Goal: Transaction & Acquisition: Purchase product/service

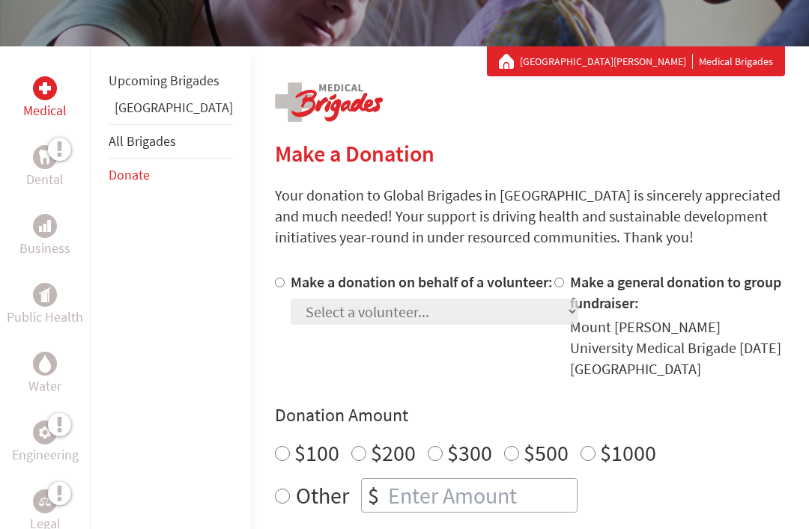
scroll to position [235, 0]
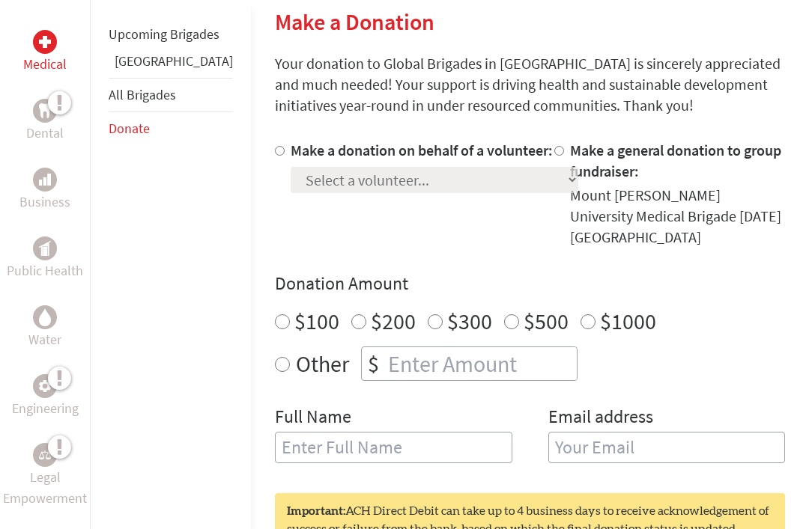
click at [275, 152] on input "Make a donation on behalf of a volunteer:" at bounding box center [280, 152] width 10 height 10
radio input "true"
click at [363, 193] on select "Select a volunteer... [PERSON_NAME] [PERSON_NAME] [PERSON_NAME] [PERSON_NAME] […" at bounding box center [433, 180] width 287 height 26
select select "5580FDC7-8335-11EF-BF8B-42010A8A0043"
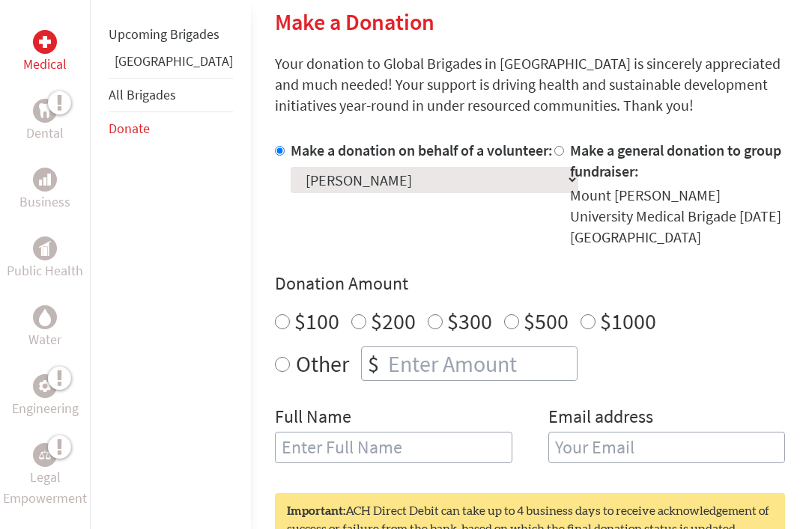
click at [385, 350] on input "number" at bounding box center [481, 363] width 192 height 33
radio input "true"
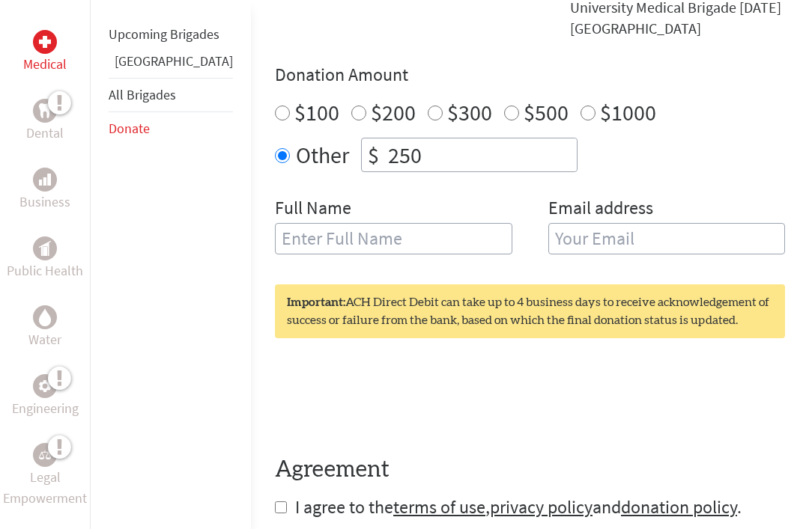
type input "250"
click at [275, 234] on input "text" at bounding box center [393, 238] width 237 height 31
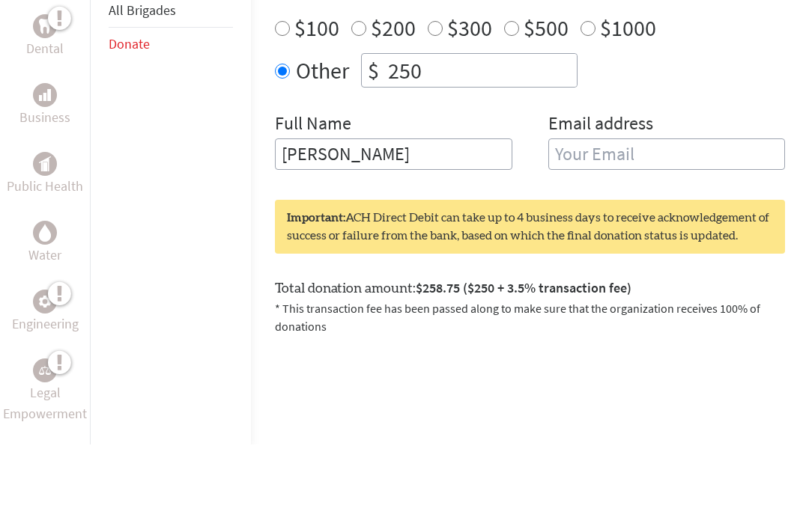
type input "[PERSON_NAME]"
click at [591, 224] on input "email" at bounding box center [666, 239] width 237 height 31
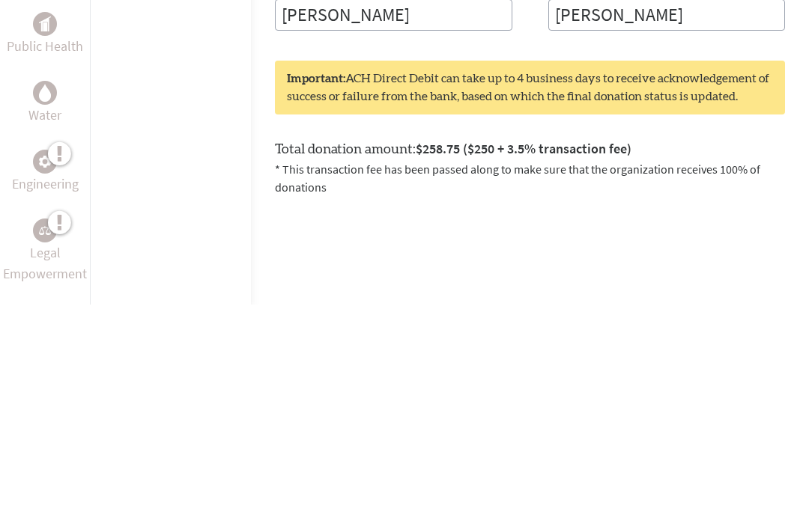
type input "[PERSON_NAME]"
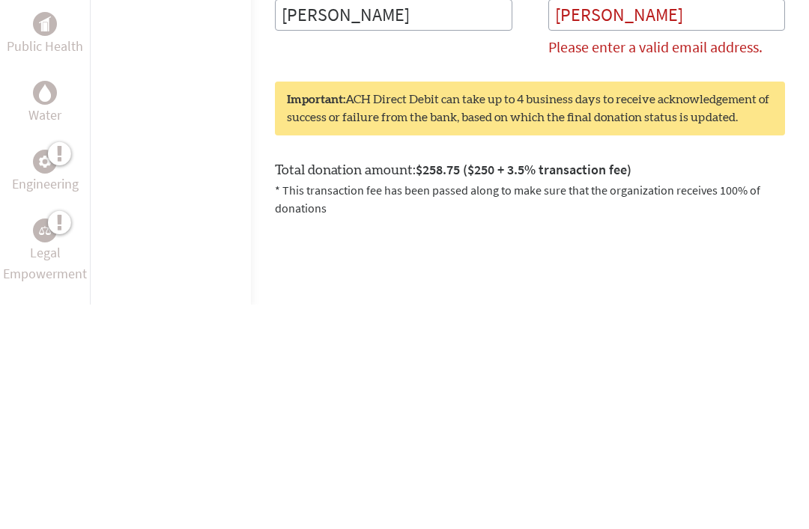
scroll to position [798, 0]
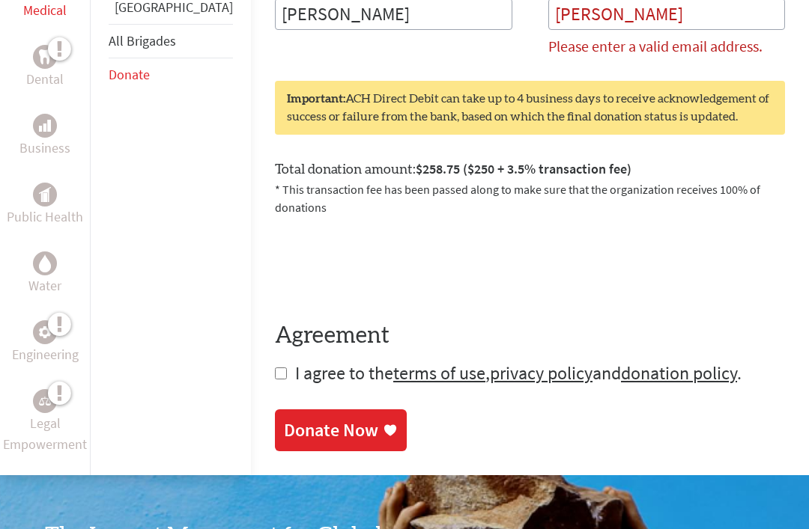
click at [275, 368] on input "checkbox" at bounding box center [281, 374] width 12 height 12
checkbox input "true"
click at [284, 418] on div "Donate Now" at bounding box center [331, 430] width 94 height 24
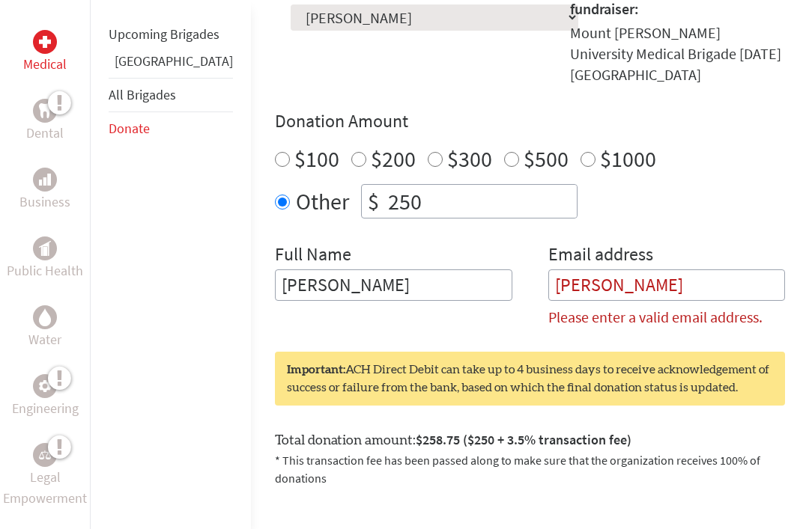
scroll to position [505, 0]
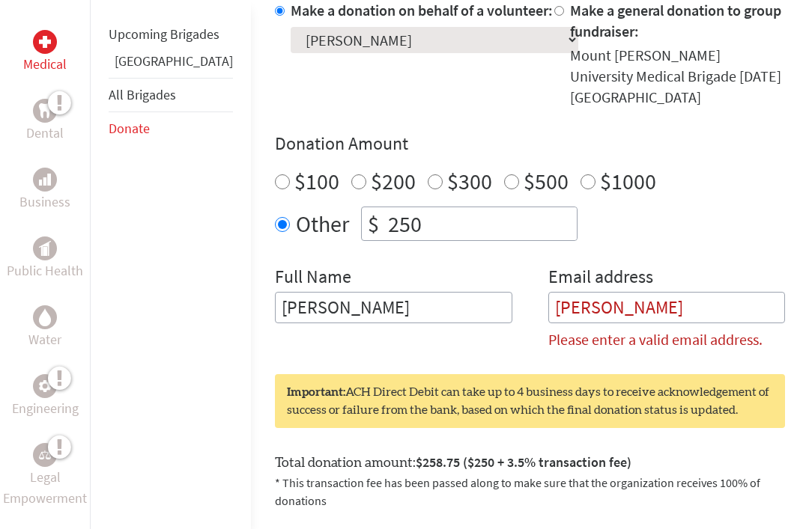
click at [623, 292] on input "[PERSON_NAME]" at bounding box center [666, 307] width 237 height 31
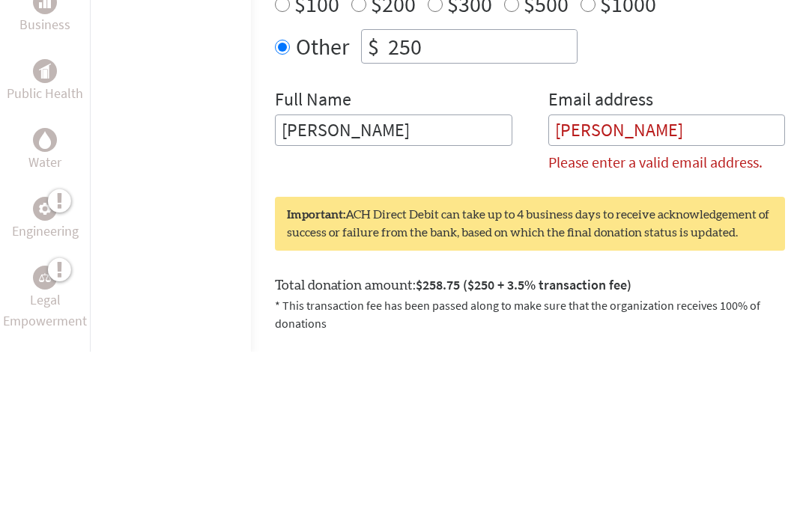
click at [651, 292] on input "[PERSON_NAME]" at bounding box center [666, 307] width 237 height 31
type input "P"
click at [310, 292] on input "[PERSON_NAME]" at bounding box center [393, 307] width 237 height 31
type input "[PERSON_NAME]"
click at [632, 292] on input "email" at bounding box center [666, 307] width 237 height 31
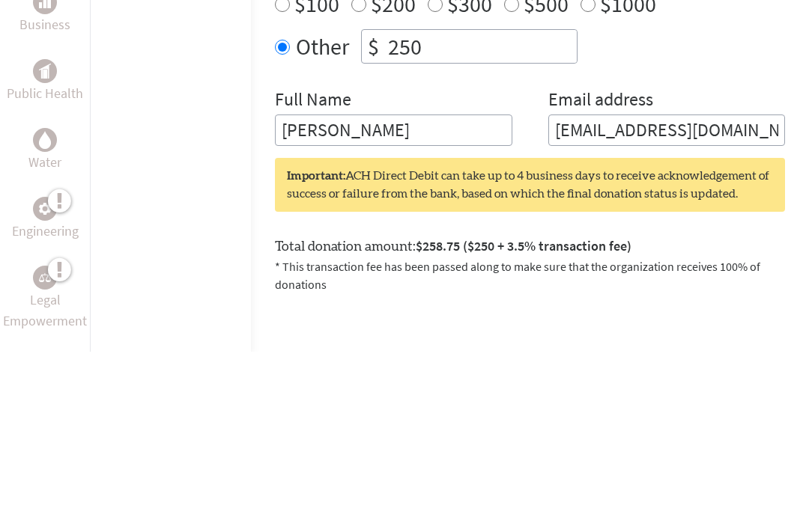
type input "[EMAIL_ADDRESS][DOMAIN_NAME]"
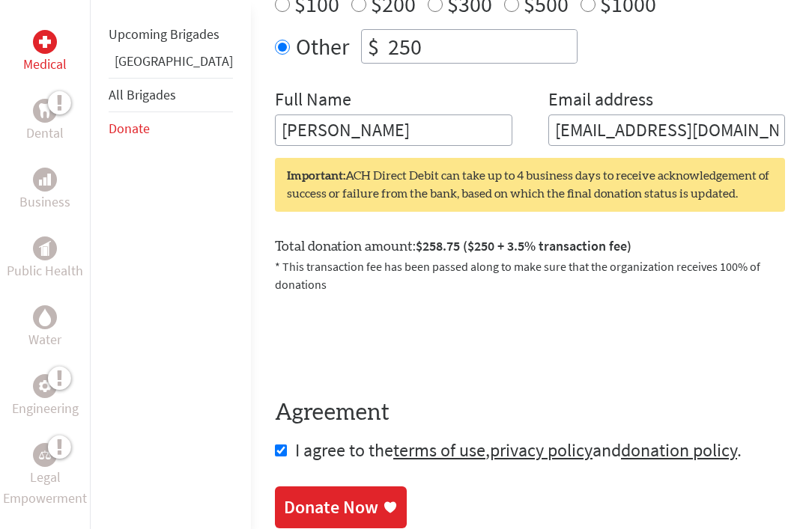
click at [307, 496] on div "Donate Now" at bounding box center [331, 508] width 94 height 24
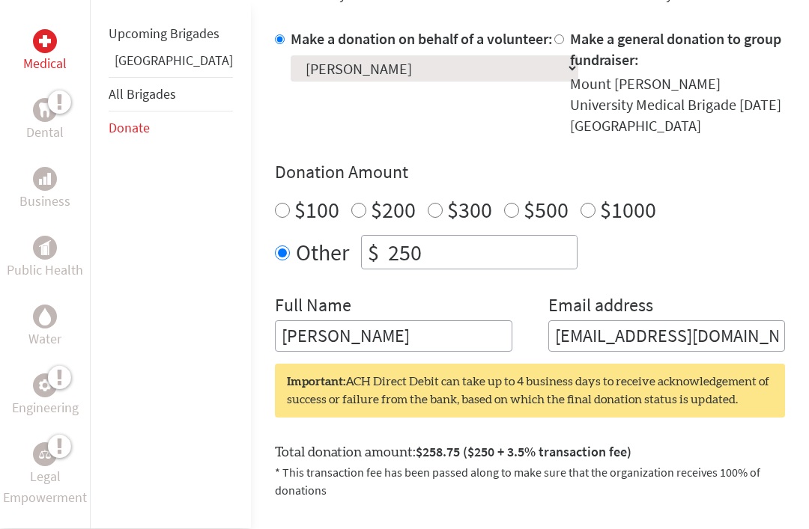
scroll to position [523, 0]
